Goal: Complete Application Form: Complete application form

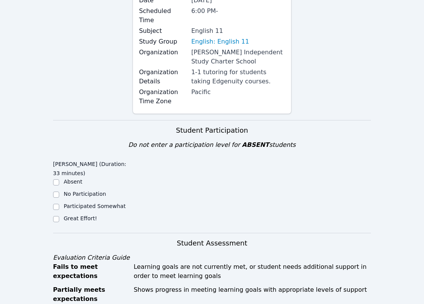
scroll to position [118, 0]
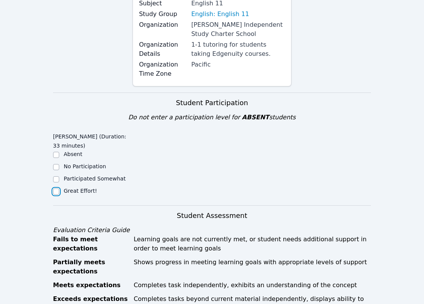
click at [57, 188] on input "Great Effort!" at bounding box center [56, 191] width 6 height 6
checkbox input "true"
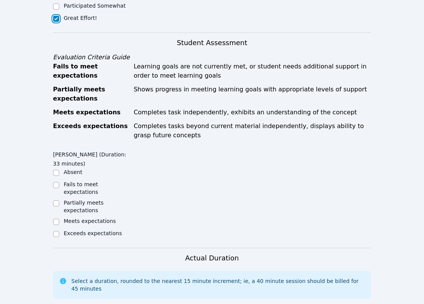
scroll to position [293, 0]
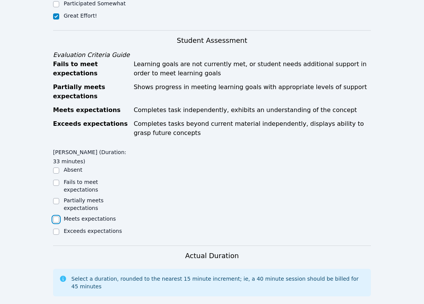
click at [58, 216] on input "Meets expectations" at bounding box center [56, 219] width 6 height 6
checkbox input "true"
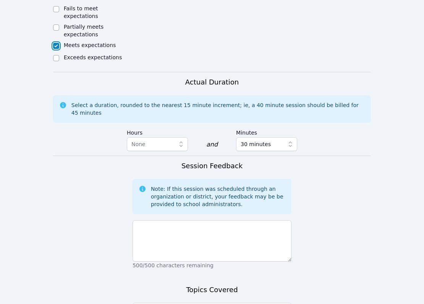
scroll to position [461, 0]
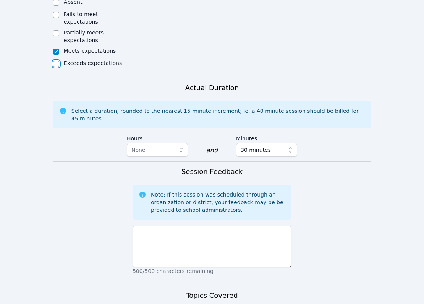
click at [57, 61] on input "Exceeds expectations" at bounding box center [56, 64] width 6 height 6
checkbox input "true"
checkbox input "false"
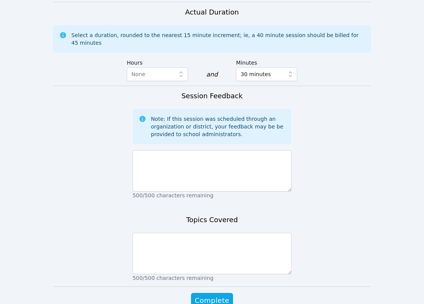
scroll to position [536, 0]
click at [162, 70] on span "None" at bounding box center [151, 74] width 41 height 9
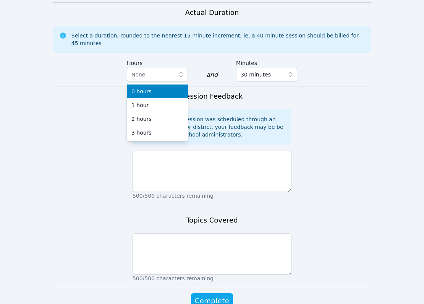
click at [233, 109] on div "Note: If this session was scheduled through an organization or district, your f…" at bounding box center [212, 126] width 159 height 35
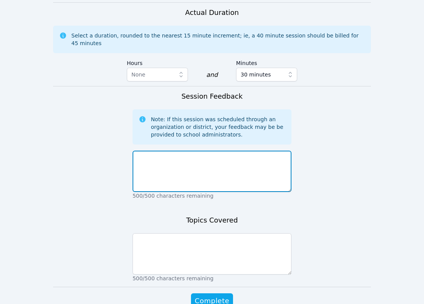
click at [222, 167] on textarea at bounding box center [212, 171] width 159 height 41
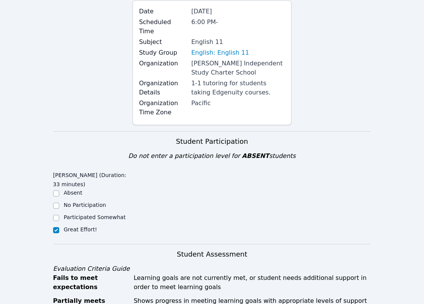
scroll to position [71, 0]
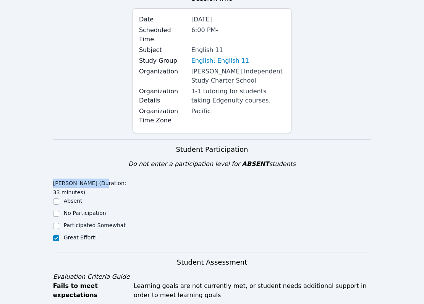
drag, startPoint x: 54, startPoint y: 173, endPoint x: 100, endPoint y: 173, distance: 45.9
click at [100, 176] on legend "[PERSON_NAME] (Duration: 33 minutes)" at bounding box center [92, 186] width 79 height 21
copy legend "[PERSON_NAME]"
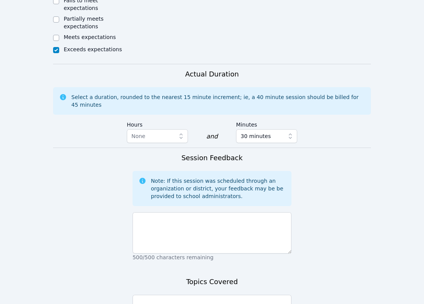
scroll to position [562, 0]
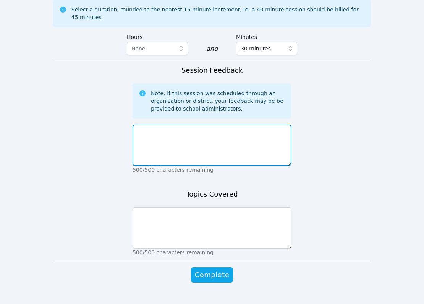
click at [175, 144] on textarea at bounding box center [212, 145] width 159 height 41
paste textarea "[PERSON_NAME]"
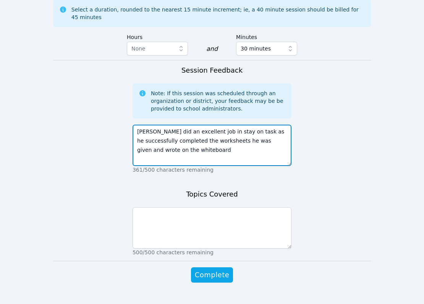
click at [137, 136] on textarea "[PERSON_NAME] did an excellent job in stay on task as he successfully completed…" at bounding box center [212, 145] width 159 height 41
click at [229, 142] on textarea "[PERSON_NAME] did an excellent job in stay on task as he successfully completed…" at bounding box center [212, 145] width 159 height 41
type textarea "[PERSON_NAME] did an excellent job in stay on task as he successfully completed…"
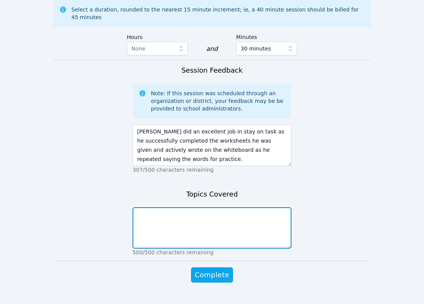
click at [232, 212] on textarea at bounding box center [212, 227] width 159 height 41
click at [161, 207] on textarea "We did a worksheet on verbs like "He flies the kite"" at bounding box center [212, 227] width 159 height 41
click at [159, 207] on textarea "We did a fill in the blank worksheet on verbs like "He flies the kite"" at bounding box center [212, 227] width 159 height 41
click at [163, 207] on textarea "We did a fill in the blank worksheet on verbs like "He flies the kite"" at bounding box center [212, 227] width 159 height 41
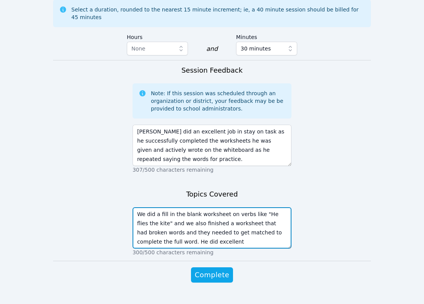
click at [170, 228] on textarea "We did a fill in the blank worksheet on verbs like "He flies the kite" and we a…" at bounding box center [212, 227] width 159 height 41
drag, startPoint x: 206, startPoint y: 226, endPoint x: 154, endPoint y: 226, distance: 51.2
click at [154, 226] on textarea "We did a fill in the blank worksheet on verbs like "He flies the kite" and we a…" at bounding box center [212, 227] width 159 height 41
click at [187, 226] on textarea "We did a fill in the blank worksheet on verbs like "He flies the kite" and we a…" at bounding box center [212, 227] width 159 height 41
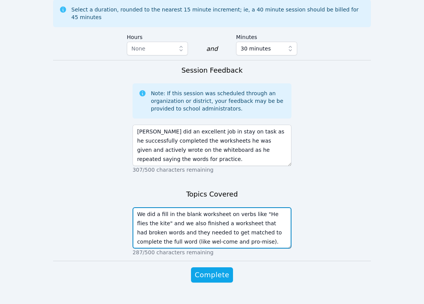
click at [233, 228] on textarea "We did a fill in the blank worksheet on verbs like "He flies the kite" and we a…" at bounding box center [212, 227] width 159 height 41
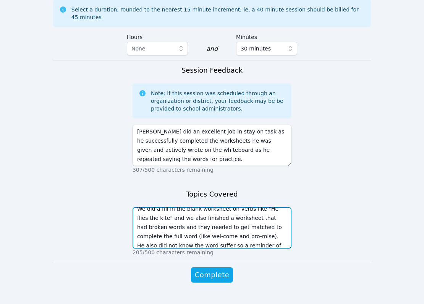
scroll to position [15, 0]
type textarea "We did a fill in the blank worksheet on verbs like "He flies the kite" and we a…"
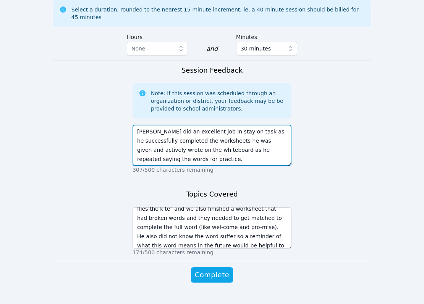
click at [248, 125] on textarea "[PERSON_NAME] did an excellent job in stay on task as he successfully completed…" at bounding box center [212, 145] width 159 height 41
click at [249, 138] on textarea "[PERSON_NAME] did an excellent job in staying on task as he successfully comple…" at bounding box center [212, 145] width 159 height 41
click at [207, 125] on textarea "[PERSON_NAME] did an excellent job in staying on task as he successfully comple…" at bounding box center [212, 145] width 159 height 41
click at [223, 147] on textarea "[PERSON_NAME] did an excellent job in staying on task as he successfully comple…" at bounding box center [212, 145] width 159 height 41
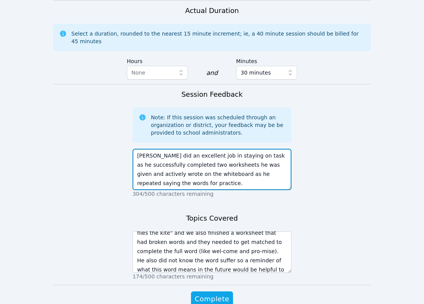
scroll to position [562, 0]
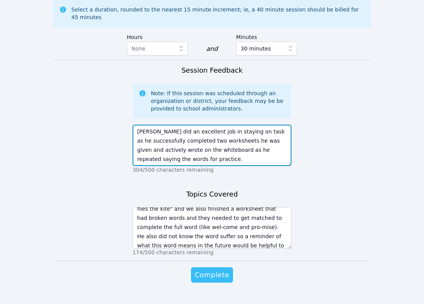
type textarea "[PERSON_NAME] did an excellent job in staying on task as he successfully comple…"
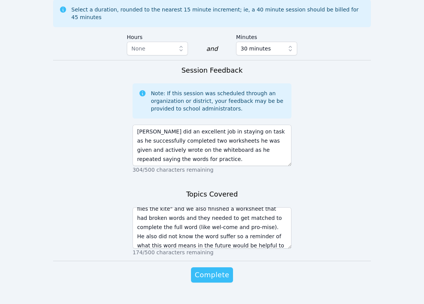
click at [219, 269] on span "Complete" at bounding box center [212, 274] width 34 height 11
